Goal: Task Accomplishment & Management: Manage account settings

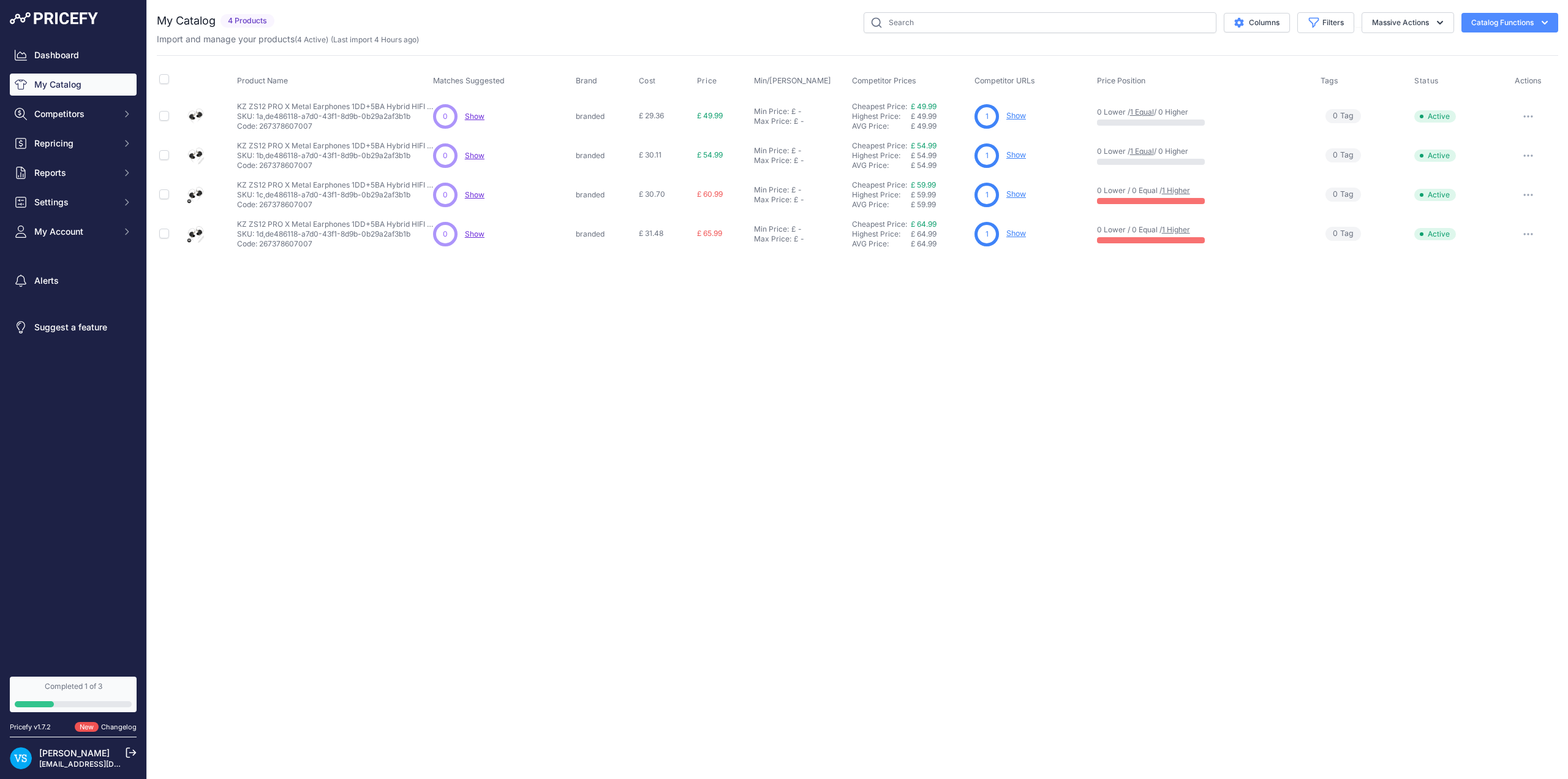
click at [639, 24] on button "Catalog Functions" at bounding box center [1509, 22] width 96 height 19
click at [639, 49] on span "Import Additional Info" at bounding box center [1487, 49] width 75 height 10
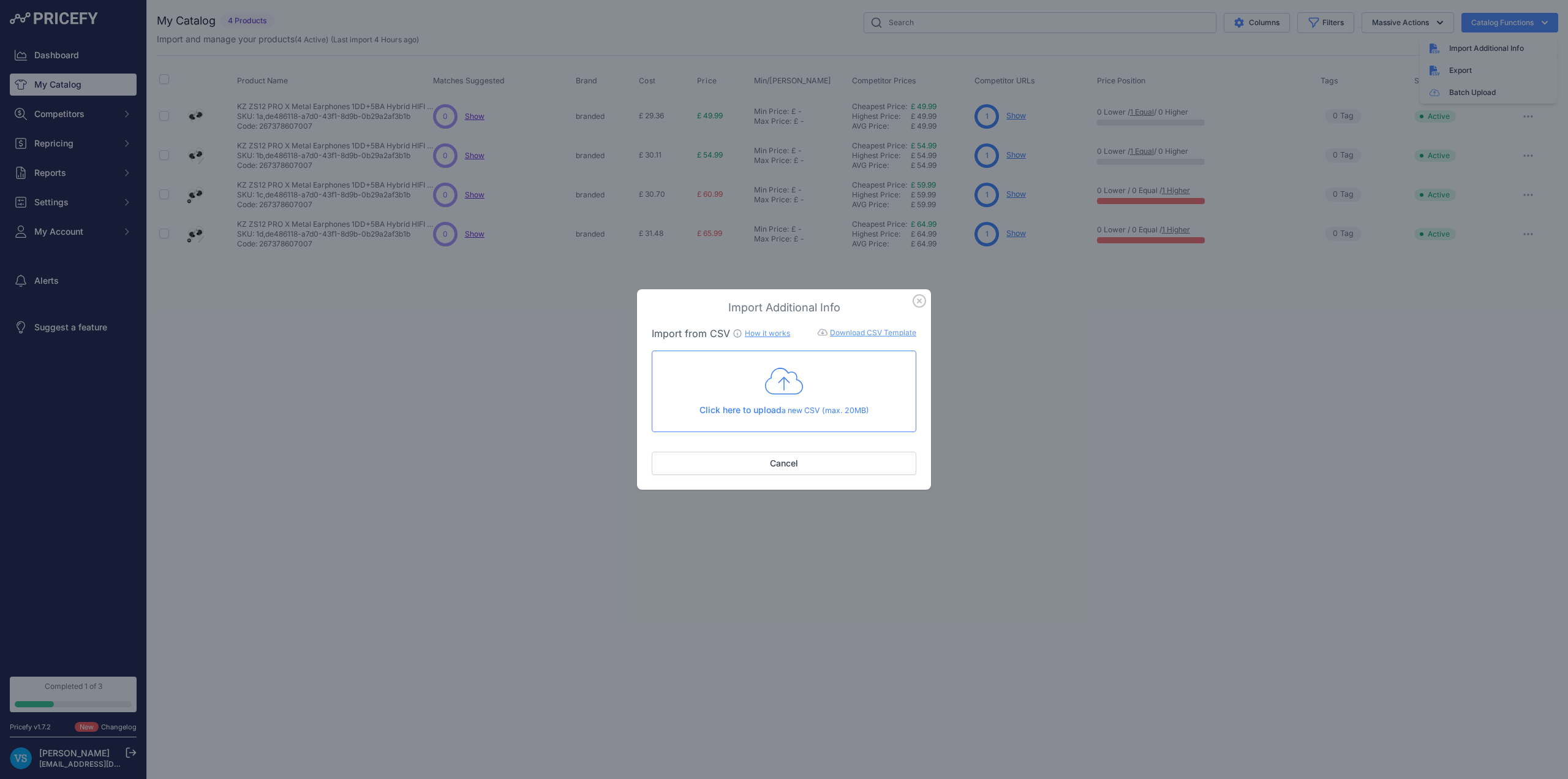
click at [639, 385] on icon at bounding box center [784, 381] width 38 height 31
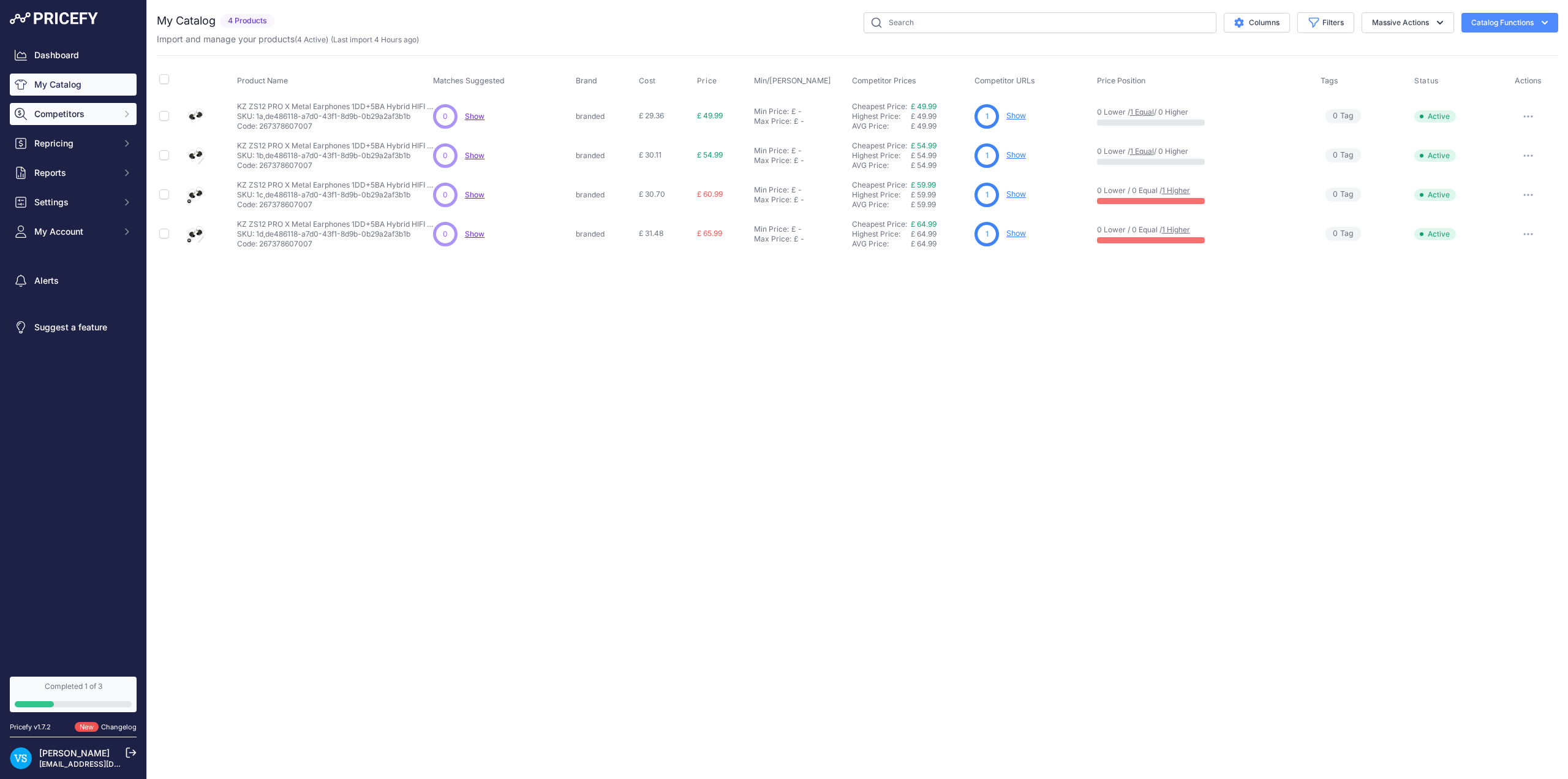
click at [71, 119] on span "Competitors" at bounding box center [74, 114] width 80 height 12
click at [53, 134] on link "Competitors" at bounding box center [74, 136] width 127 height 21
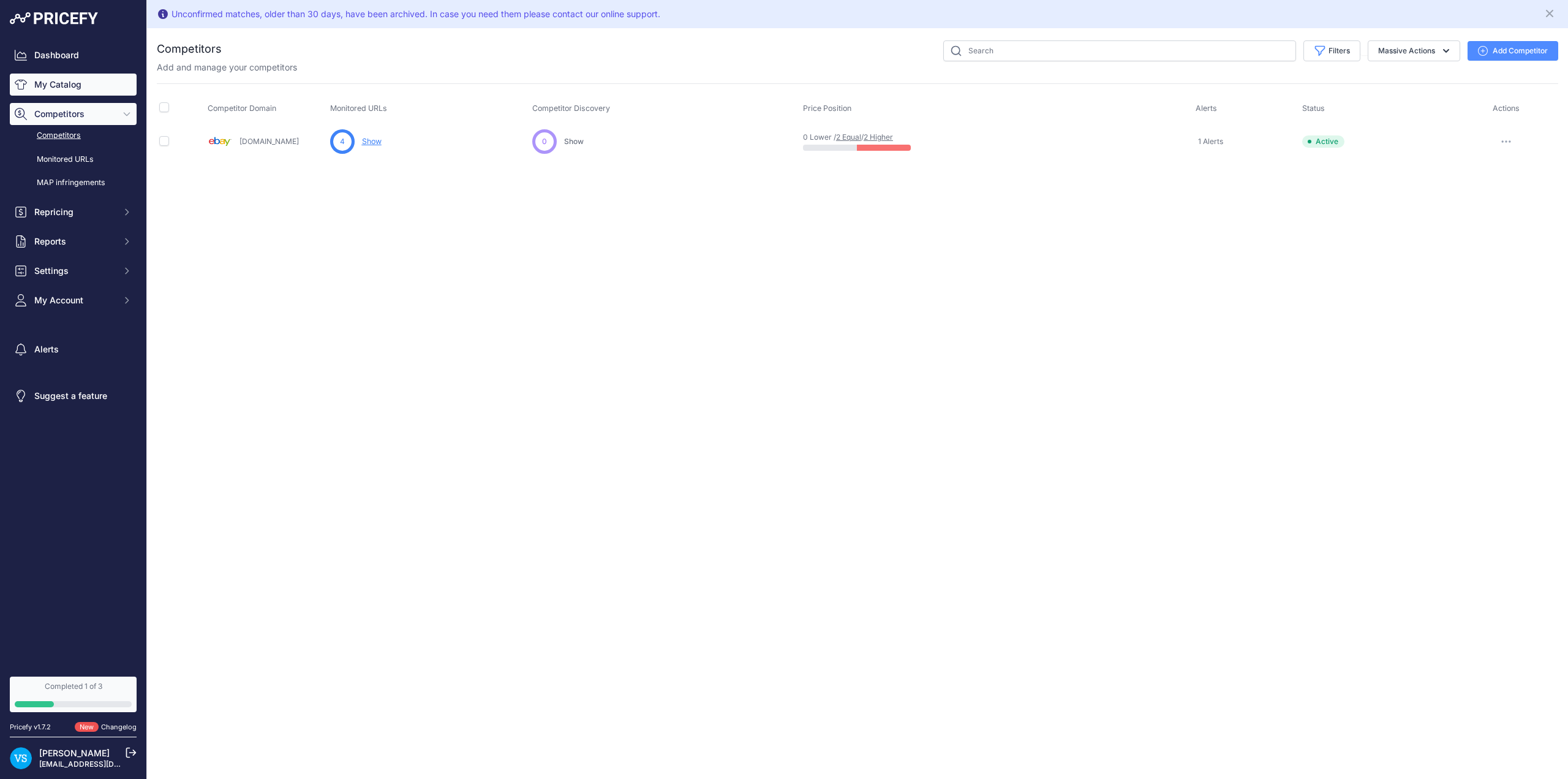
click at [58, 86] on link "My Catalog" at bounding box center [74, 84] width 127 height 22
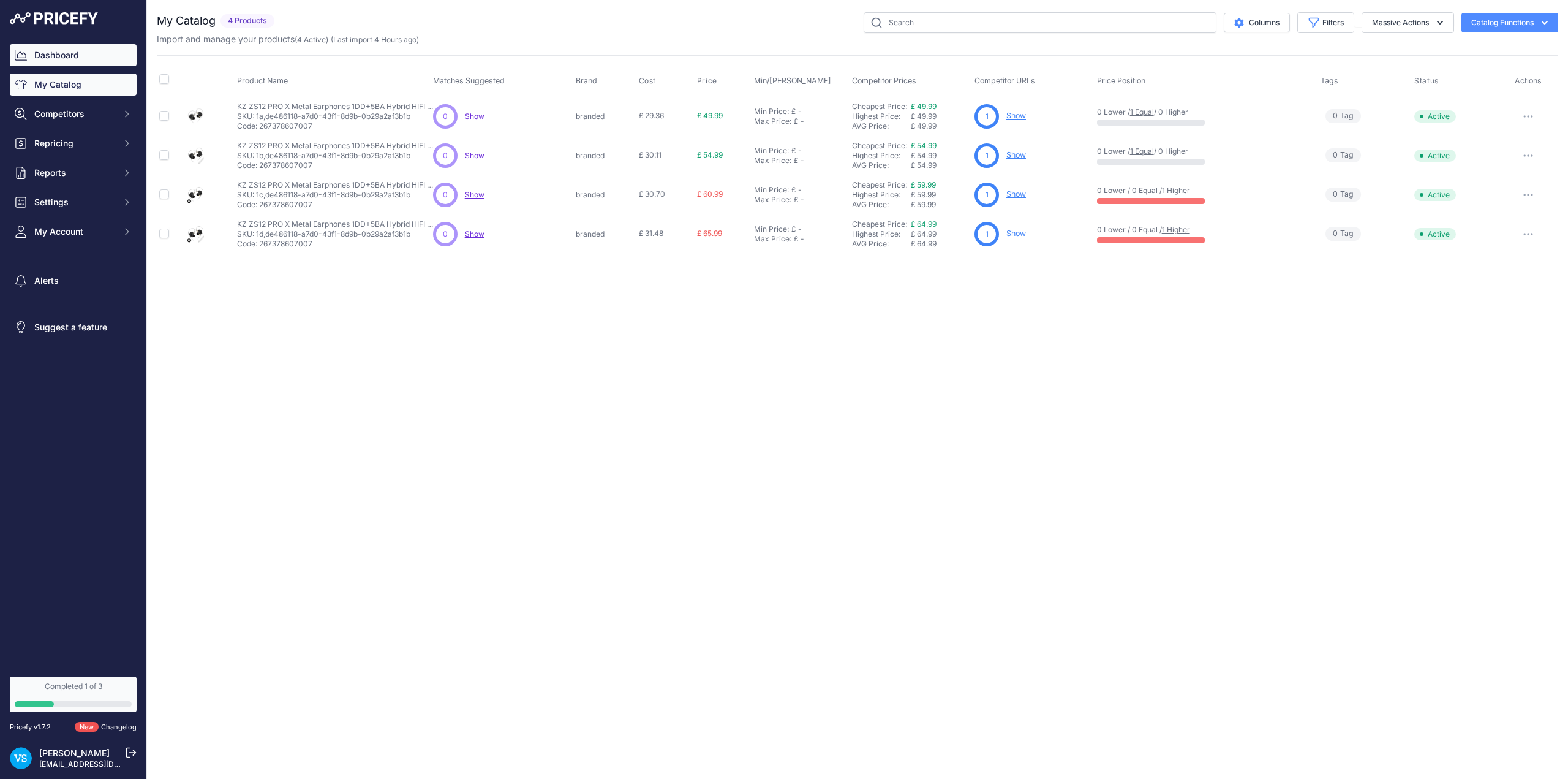
click at [50, 49] on link "Dashboard" at bounding box center [74, 55] width 127 height 22
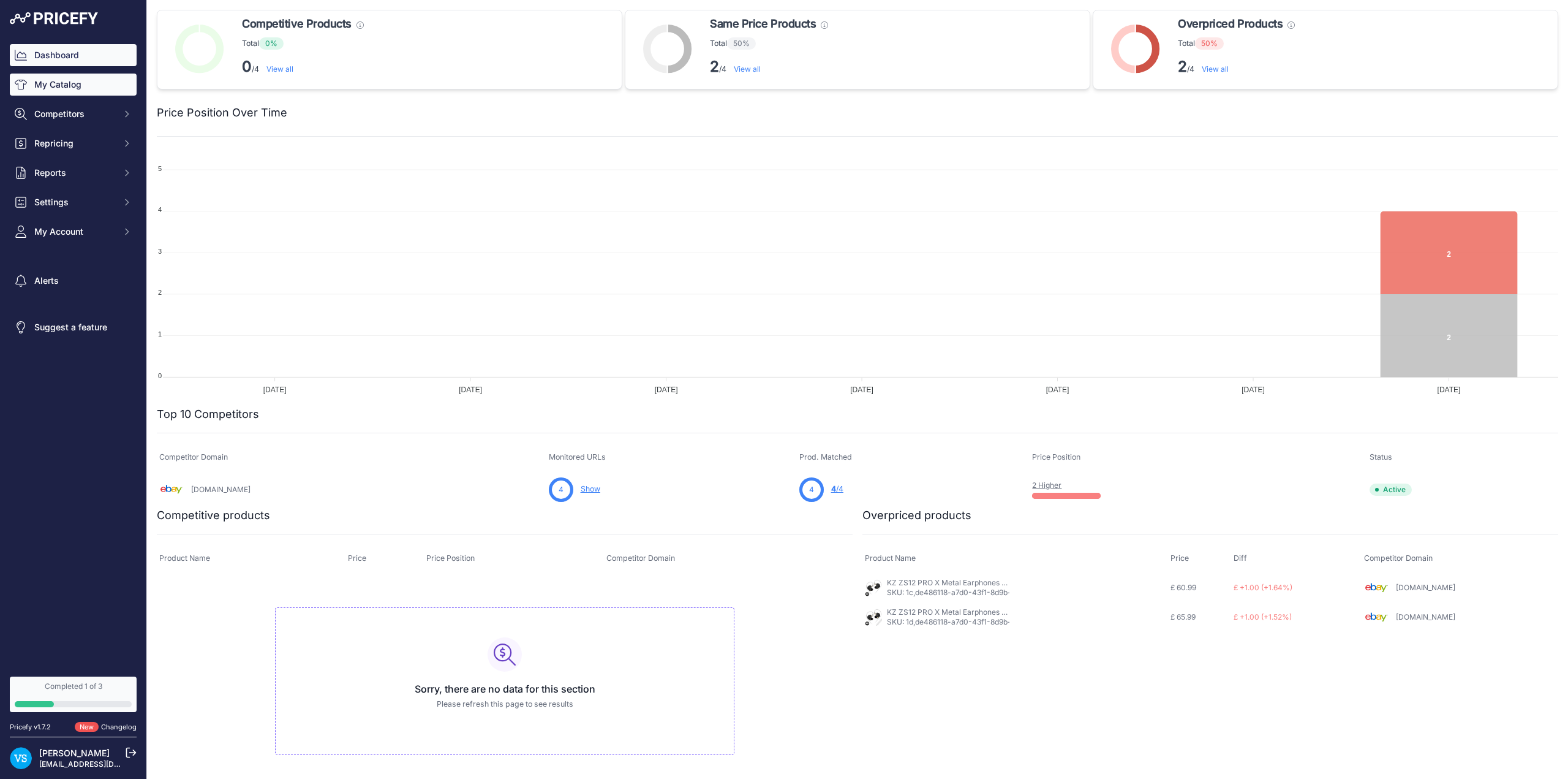
click at [55, 89] on link "My Catalog" at bounding box center [74, 84] width 127 height 22
click at [80, 90] on link "My Catalog" at bounding box center [74, 84] width 127 height 22
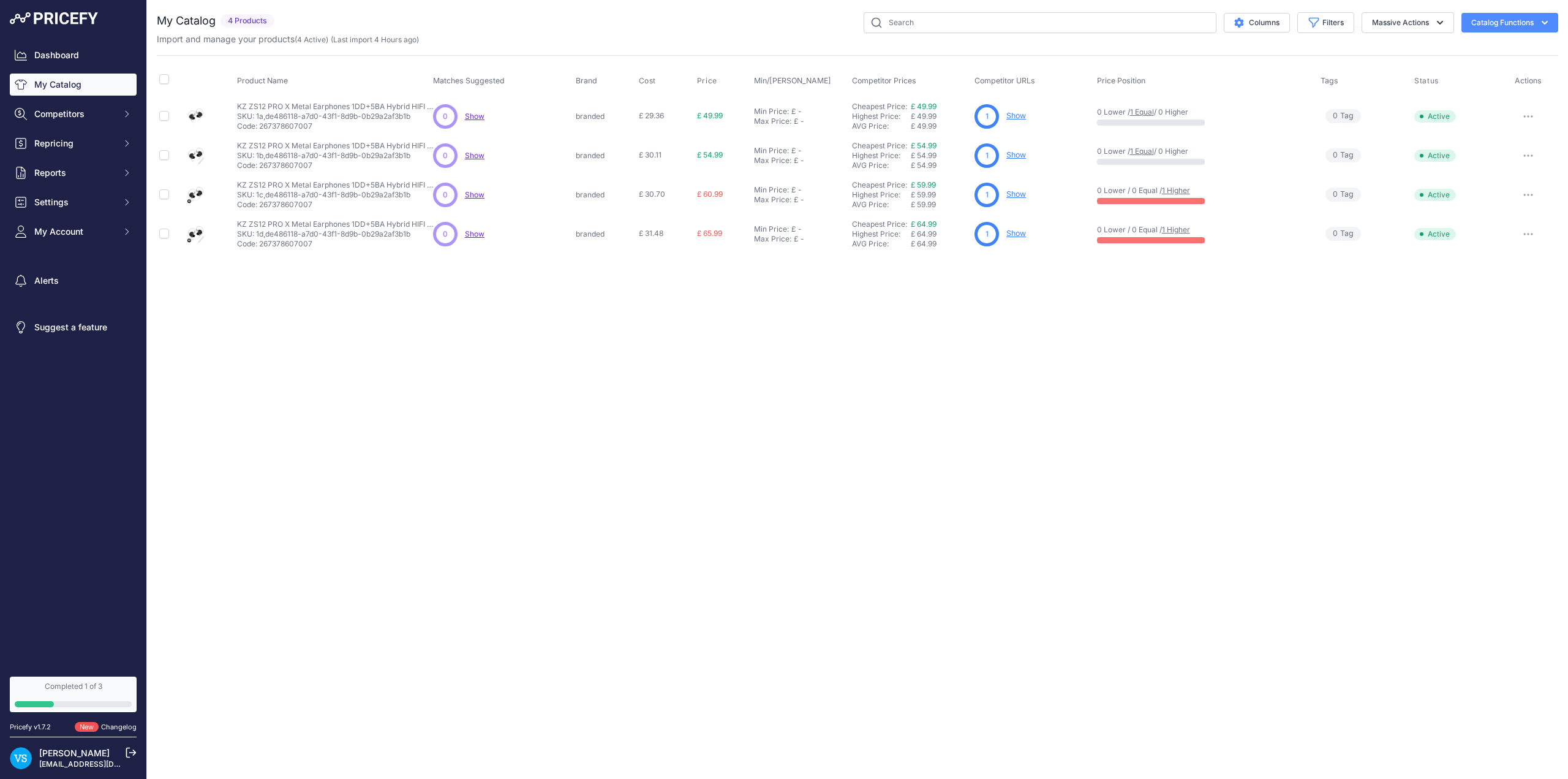
click at [1547, 17] on icon "button" at bounding box center [1544, 22] width 12 height 12
click at [772, 442] on div "Close You are not connected to the internet." at bounding box center [858, 390] width 1422 height 779
click at [66, 149] on button "Repricing" at bounding box center [74, 143] width 127 height 22
click at [86, 166] on link "My Repricing Rules" at bounding box center [74, 165] width 127 height 21
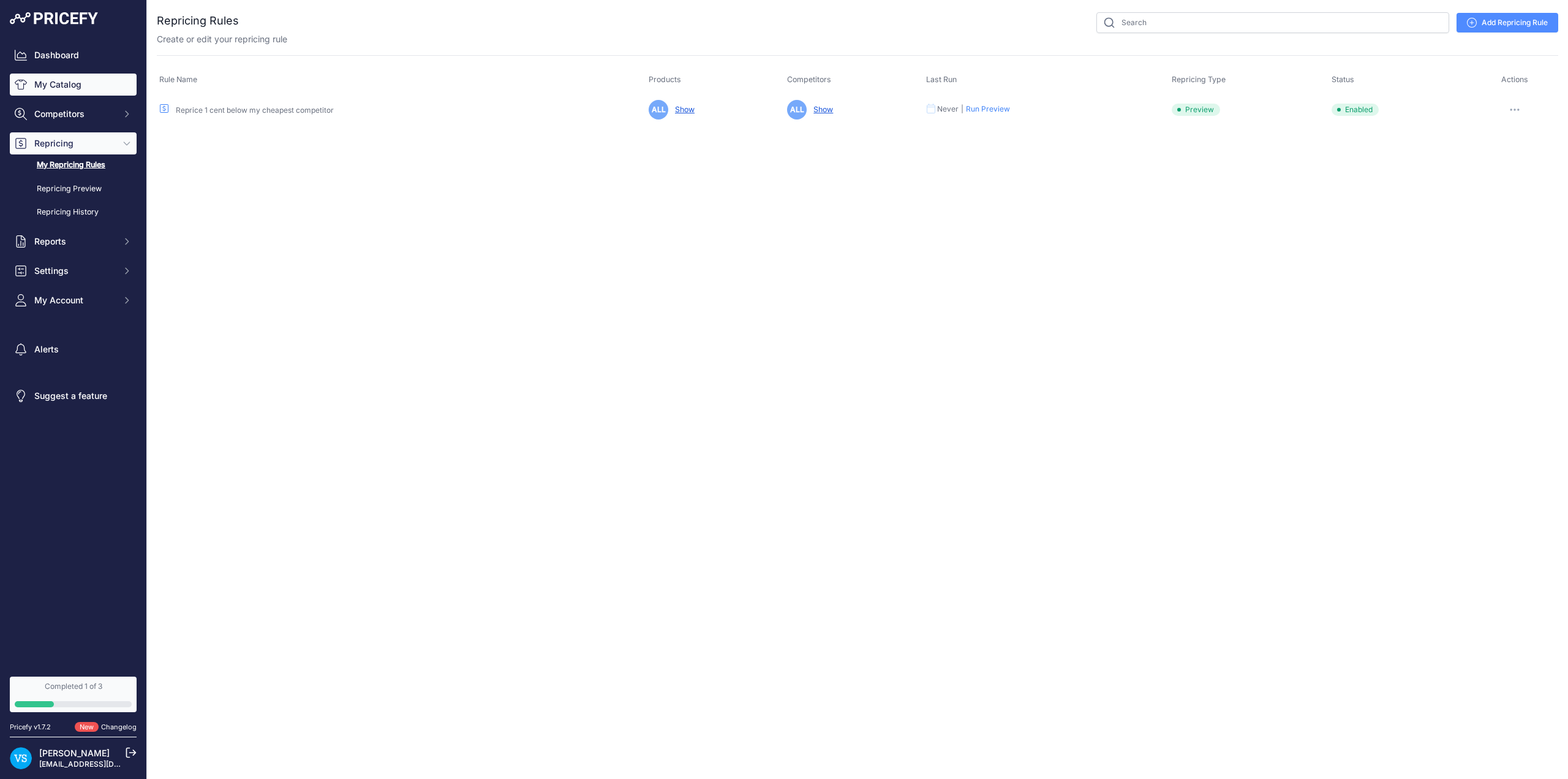
click at [49, 84] on link "My Catalog" at bounding box center [74, 84] width 127 height 22
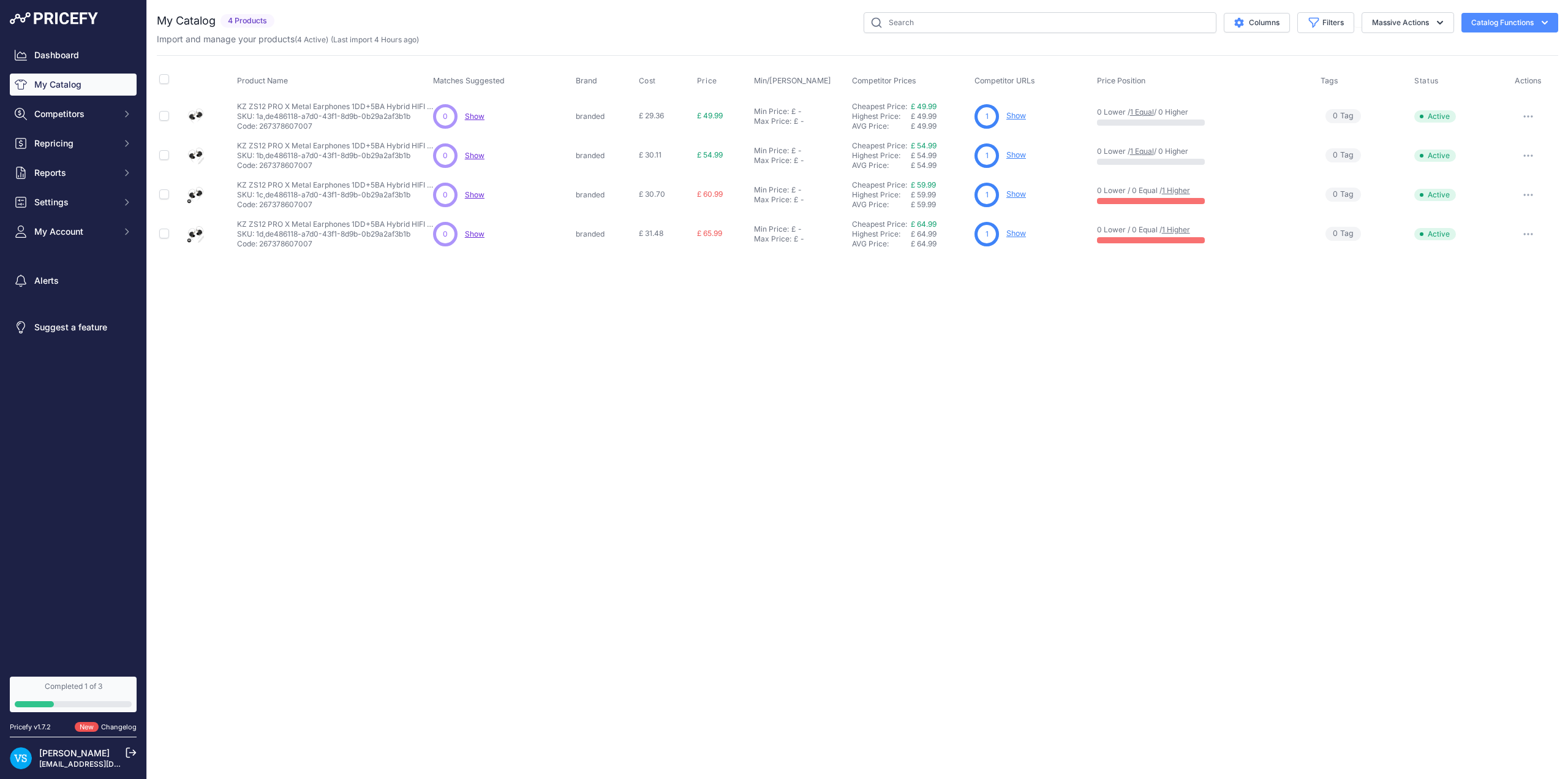
click at [1524, 24] on button "Catalog Functions" at bounding box center [1509, 22] width 96 height 19
click at [1480, 94] on link "Batch Upload" at bounding box center [1489, 92] width 137 height 22
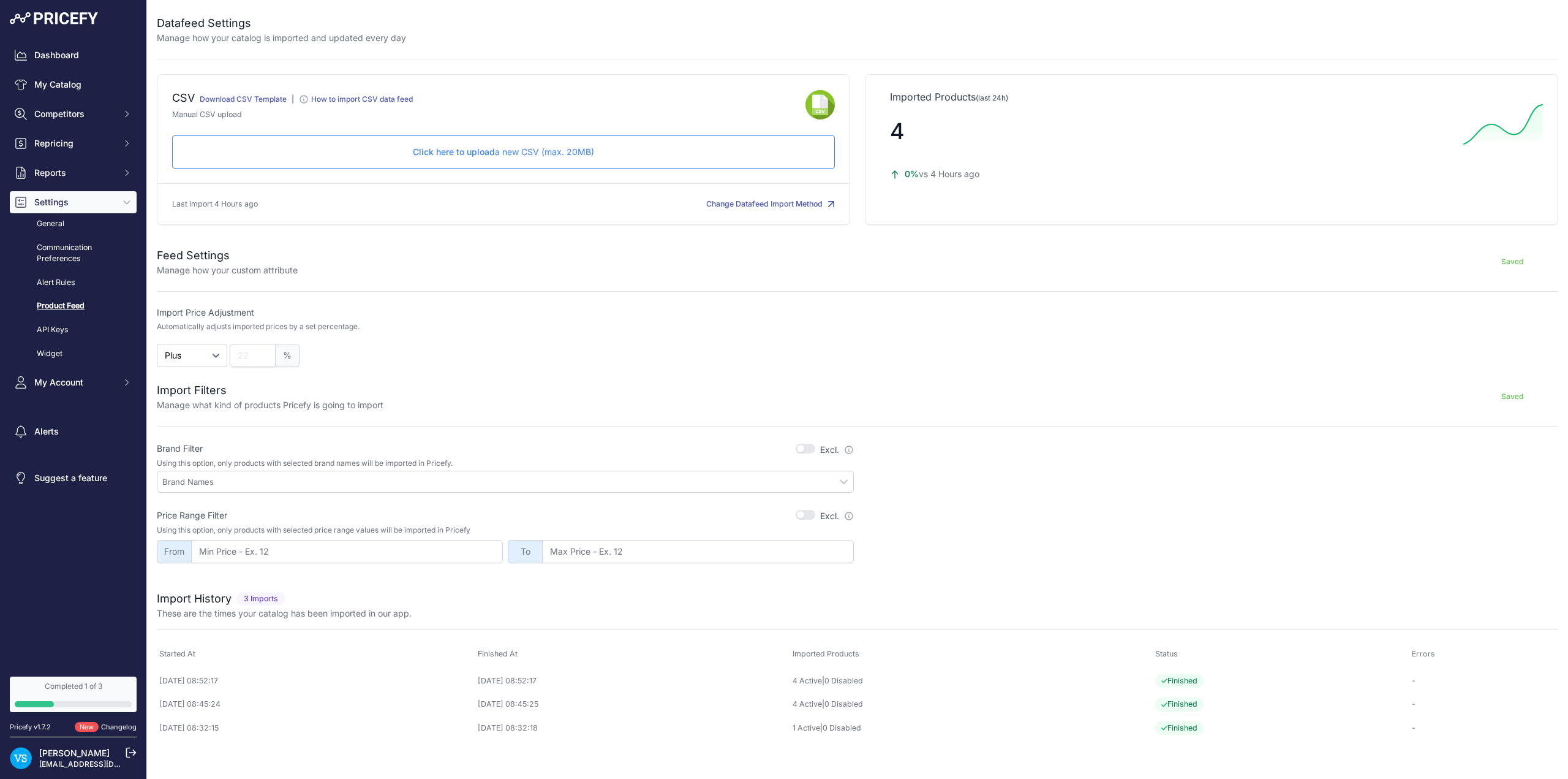
click at [499, 154] on p "Click here to upload a new CSV (max. 20MB)" at bounding box center [504, 152] width 642 height 12
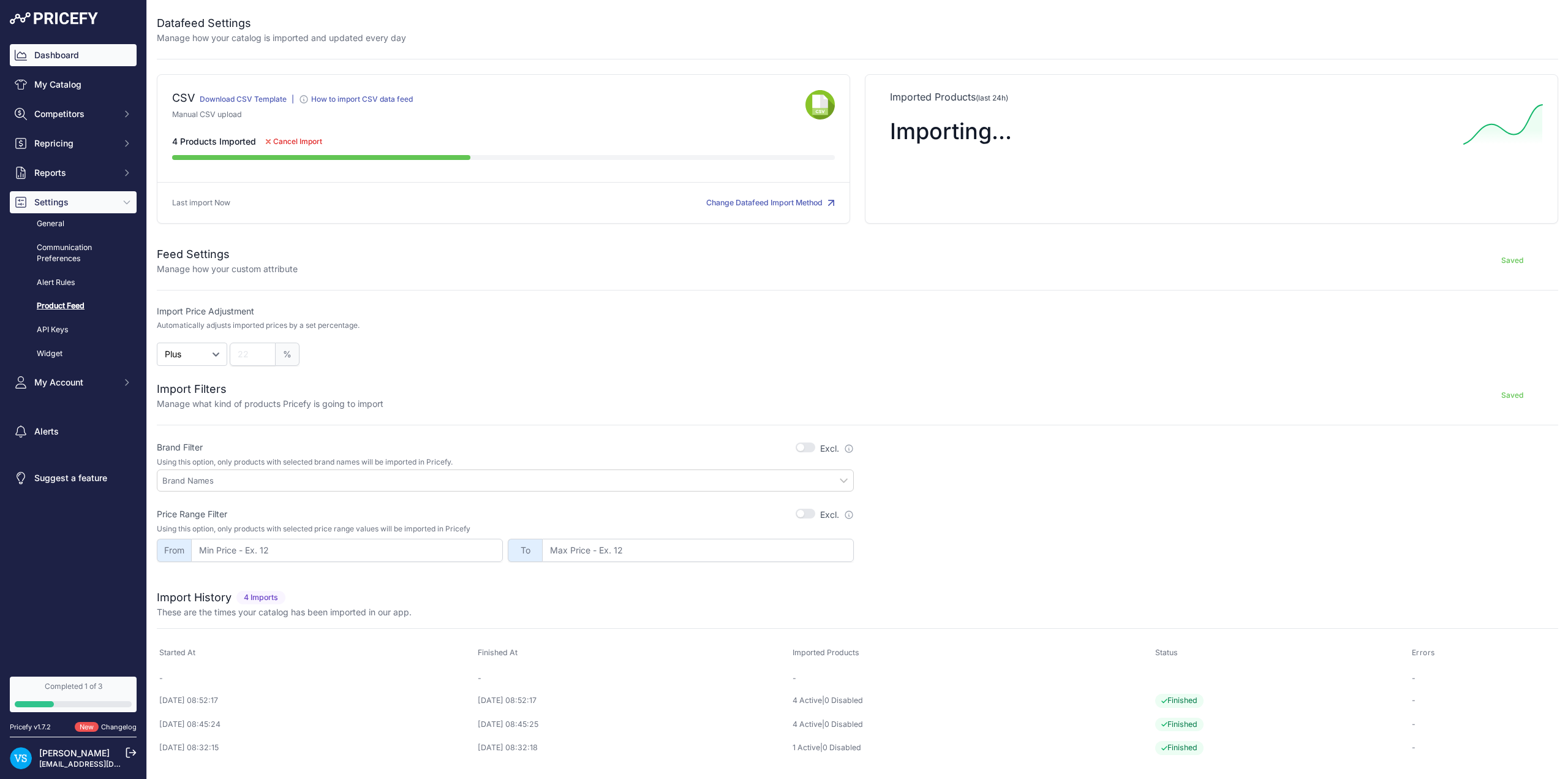
click at [55, 55] on link "Dashboard" at bounding box center [74, 55] width 127 height 22
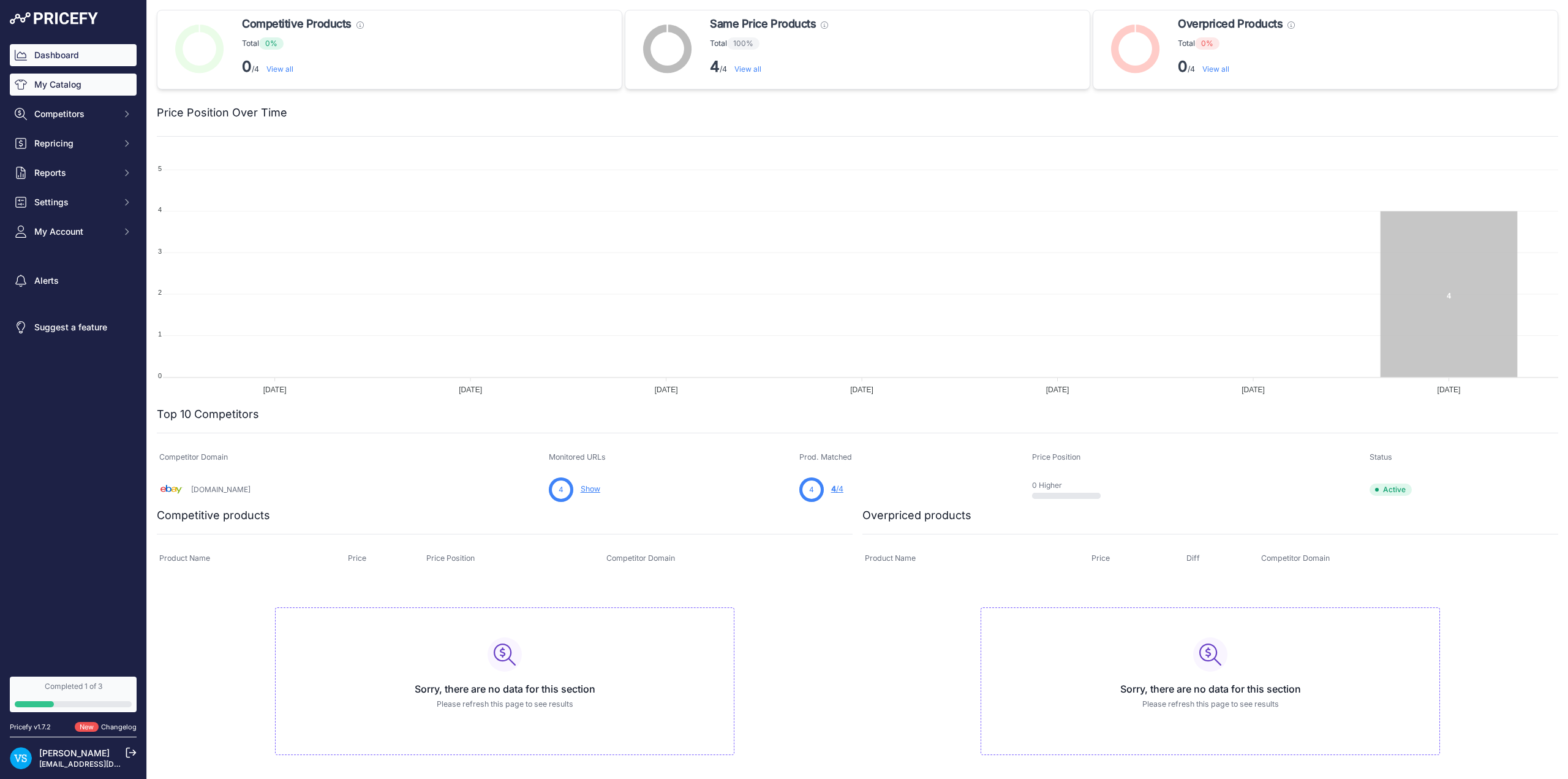
click at [69, 84] on link "My Catalog" at bounding box center [74, 84] width 127 height 22
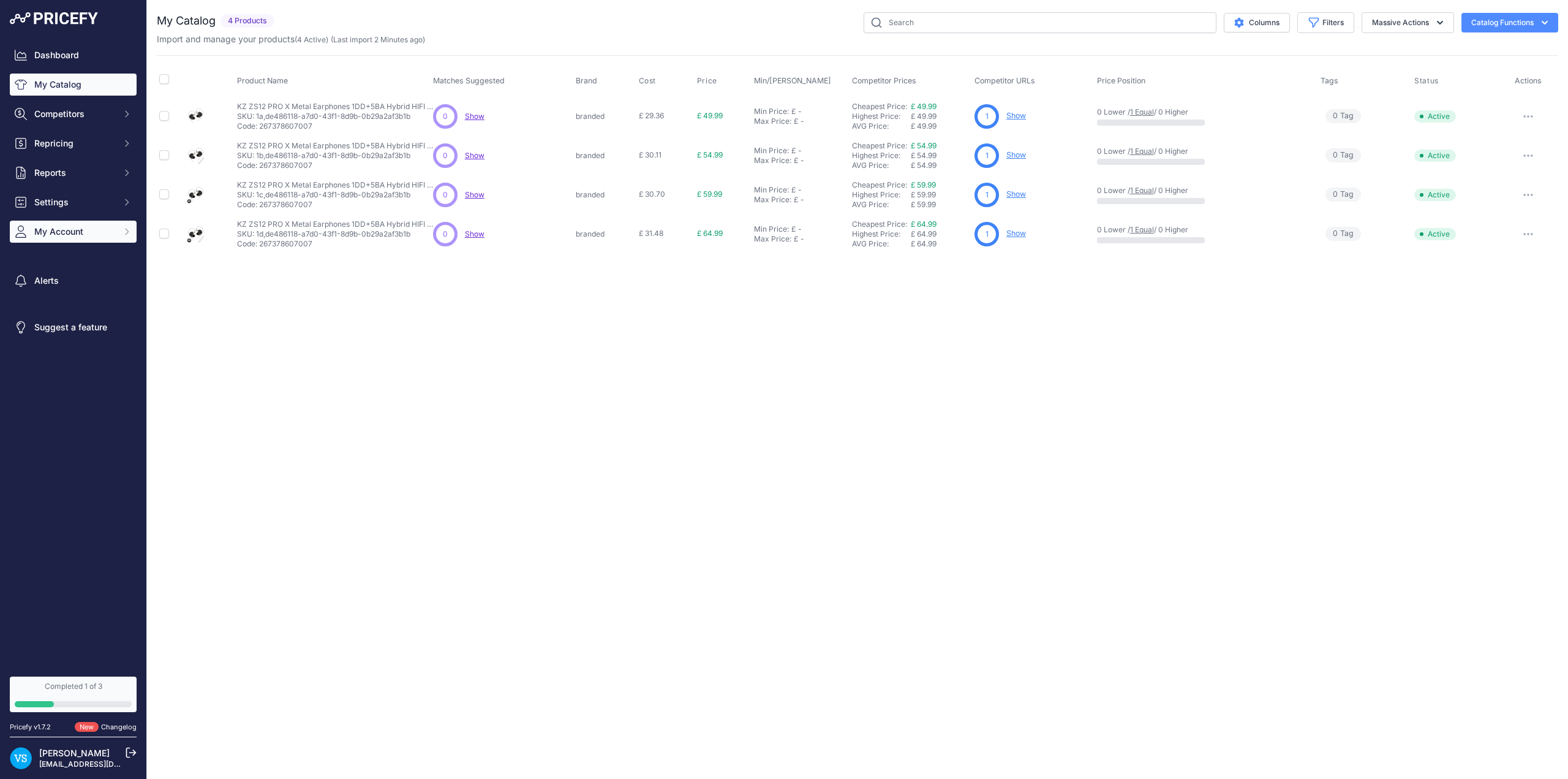
click at [57, 230] on span "My Account" at bounding box center [74, 232] width 80 height 12
click at [81, 761] on link "[EMAIL_ADDRESS][DOMAIN_NAME]" at bounding box center [103, 763] width 128 height 9
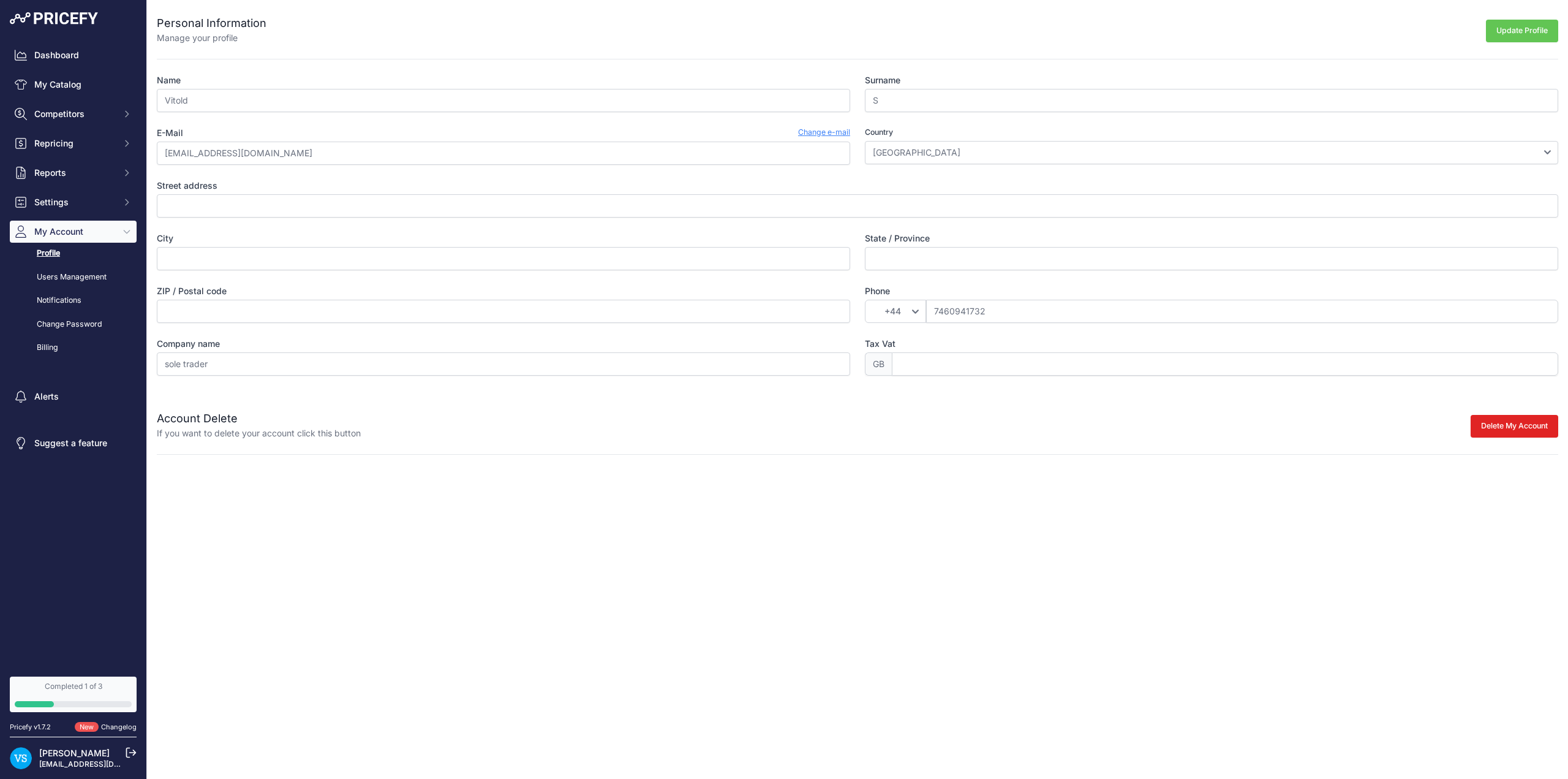
click at [45, 250] on link "Profile" at bounding box center [74, 254] width 127 height 21
click at [49, 344] on link "Billing" at bounding box center [74, 348] width 127 height 21
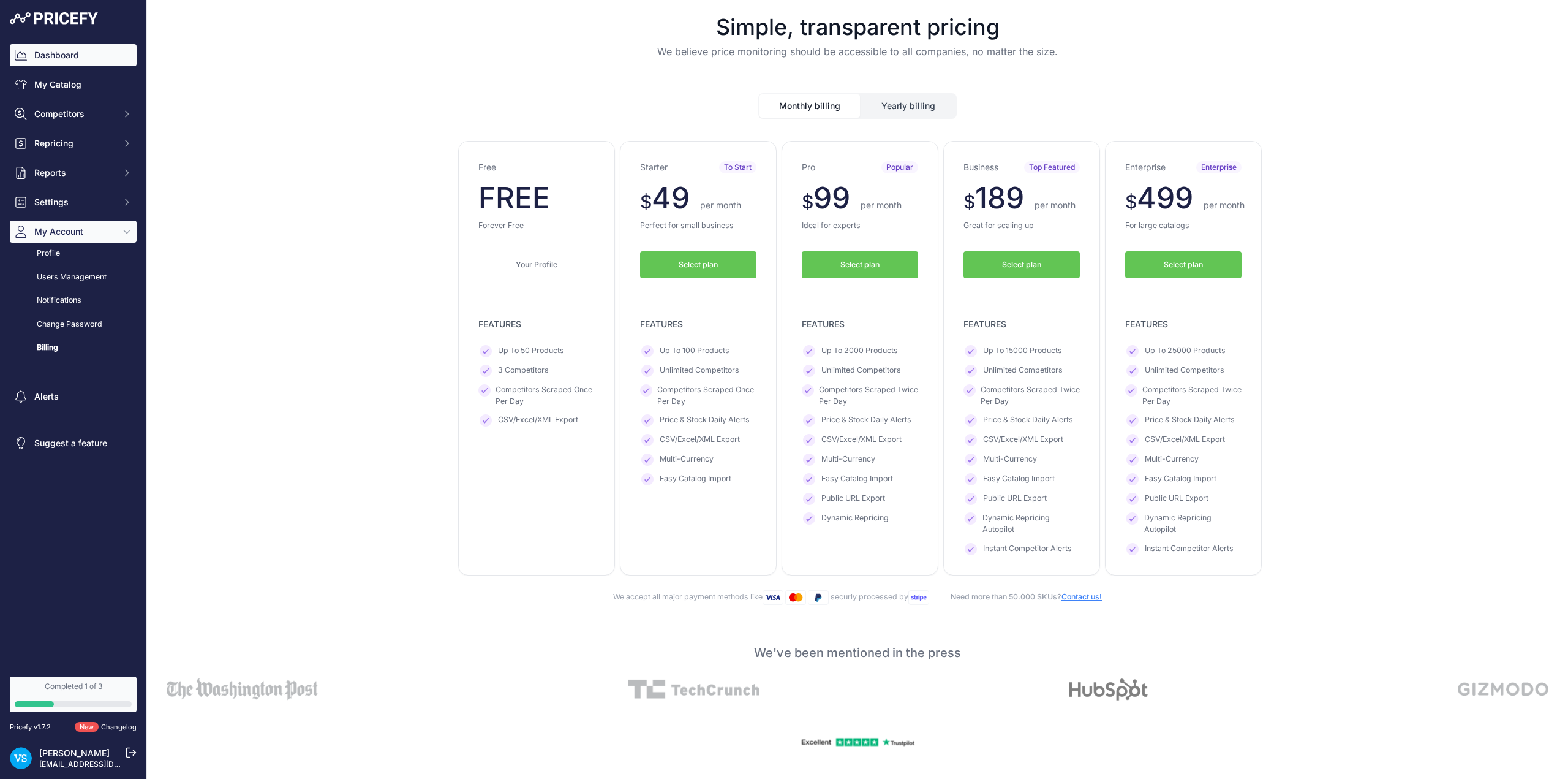
click at [59, 49] on link "Dashboard" at bounding box center [74, 55] width 127 height 22
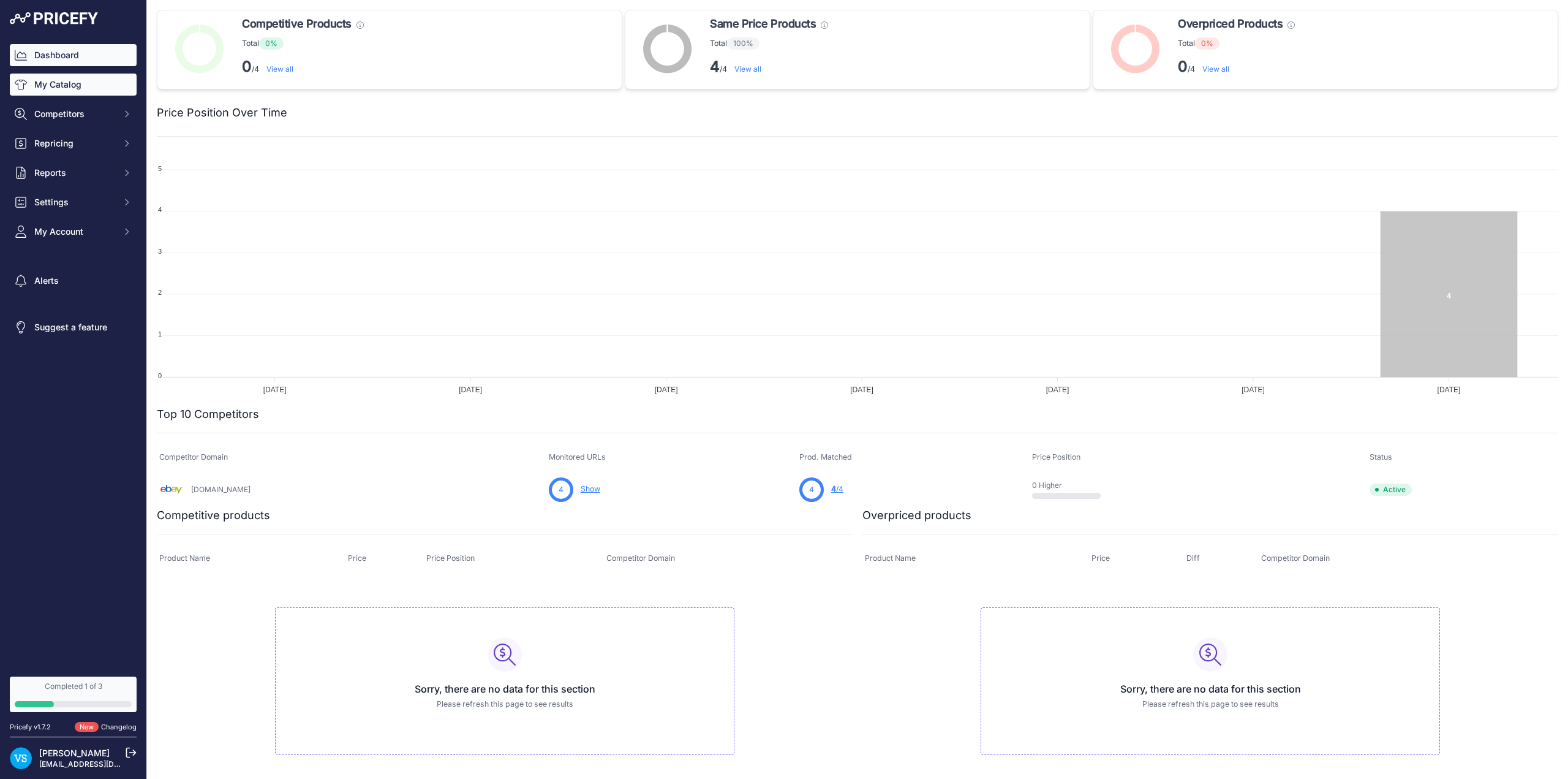
click at [70, 95] on link "My Catalog" at bounding box center [74, 84] width 127 height 22
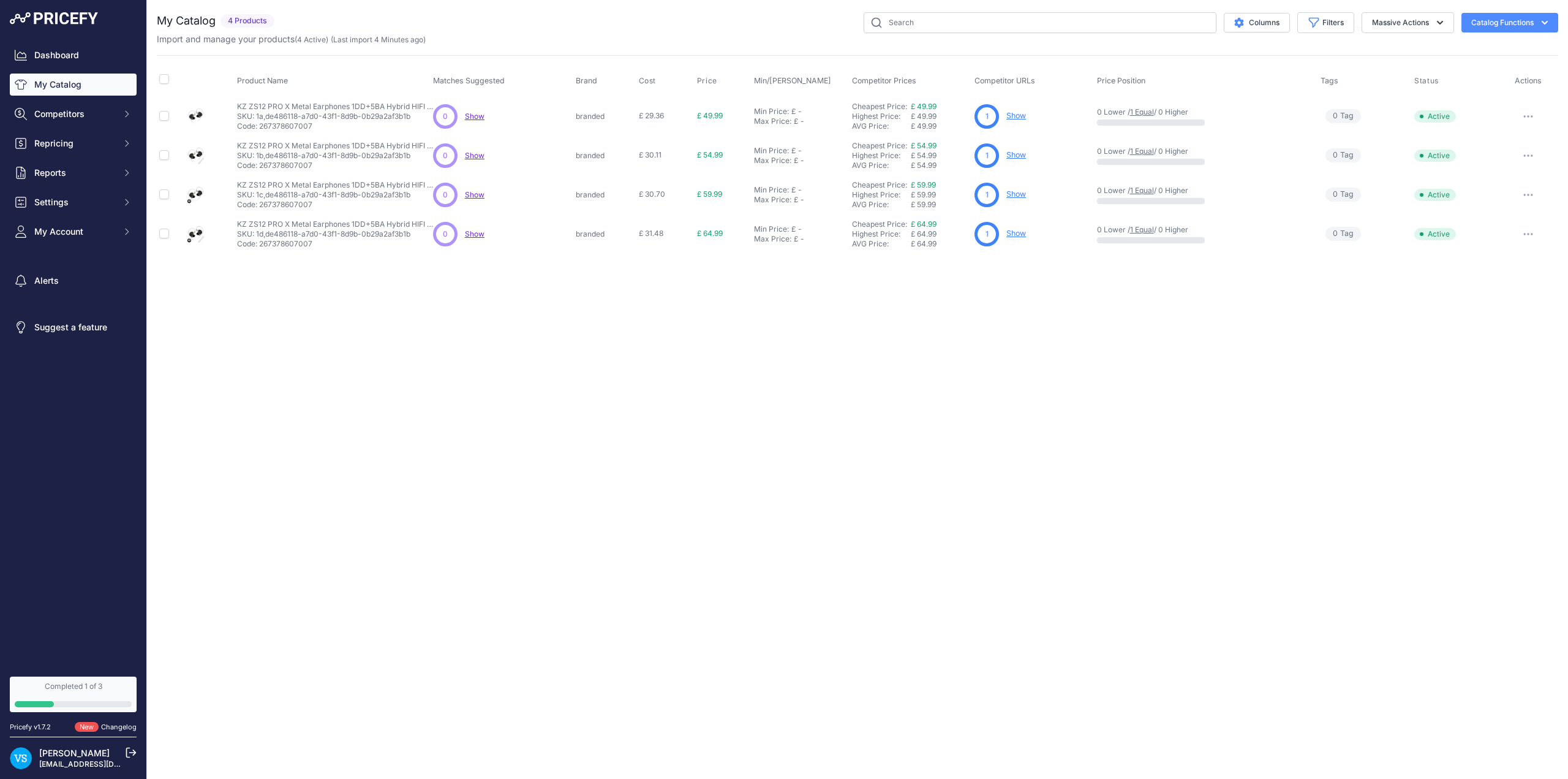
click at [84, 759] on p "[PERSON_NAME]" at bounding box center [76, 753] width 74 height 12
click at [51, 750] on link "[PERSON_NAME]" at bounding box center [74, 753] width 71 height 11
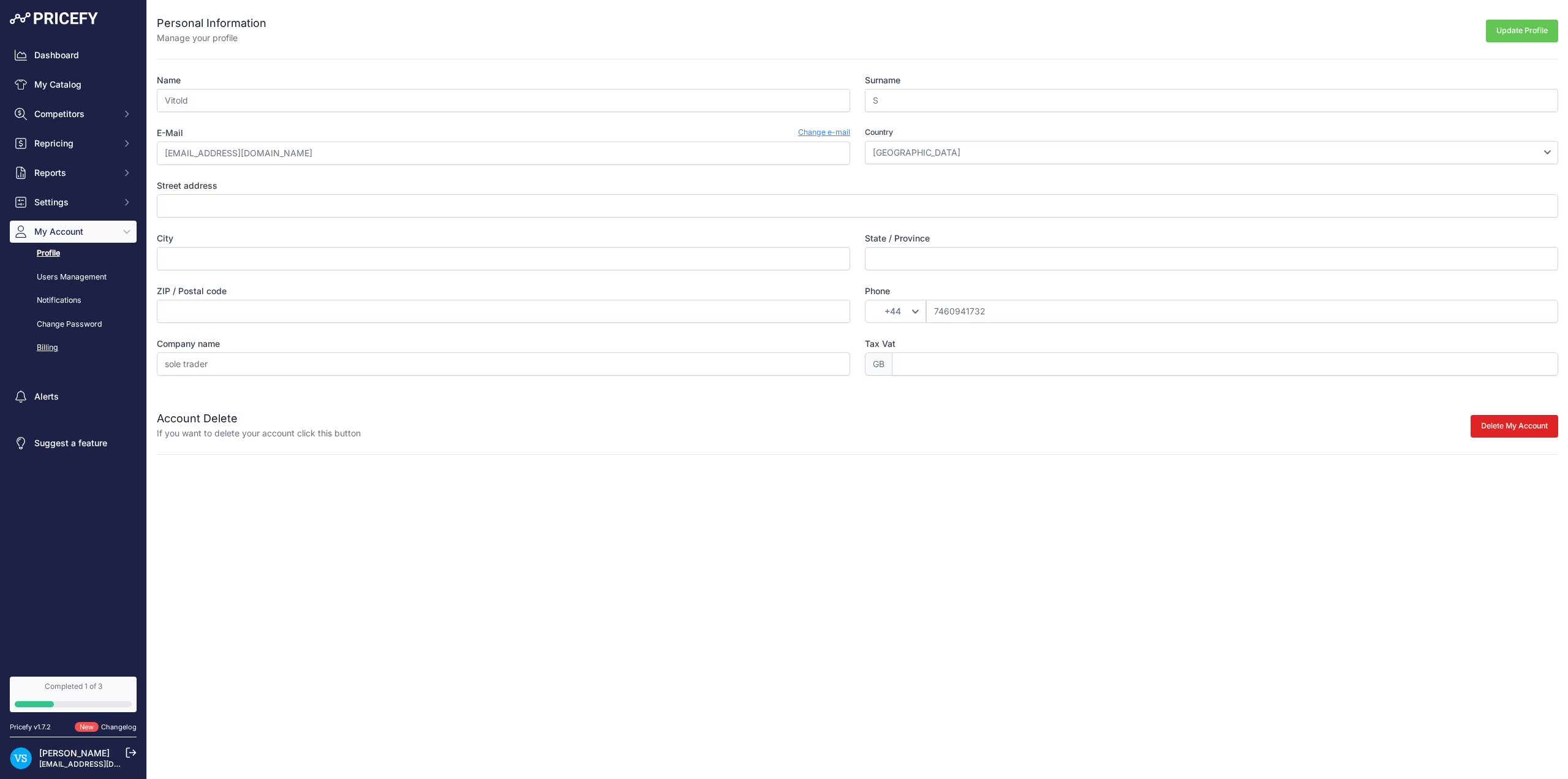
click at [54, 348] on link "Billing" at bounding box center [74, 348] width 127 height 21
